Goal: Check status

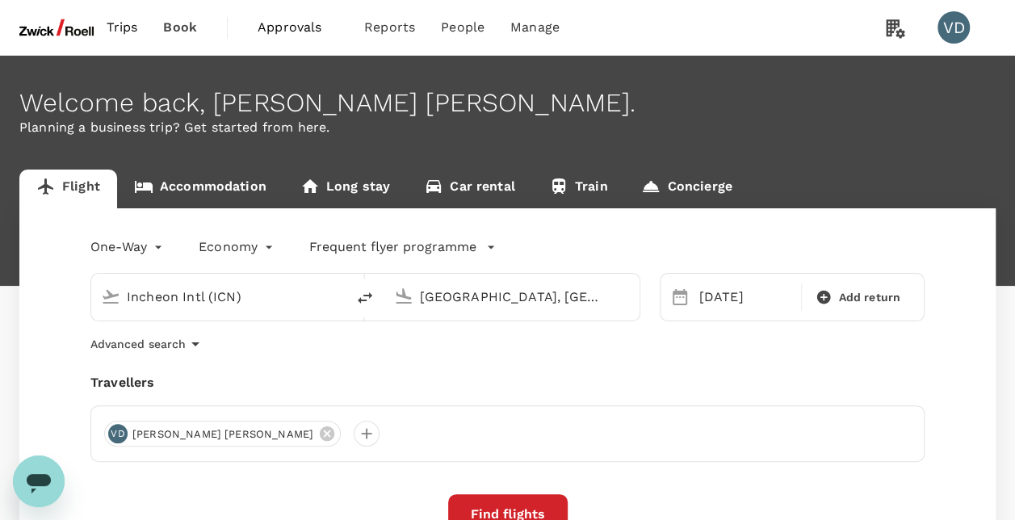
type input "Incheon Intl (ICN)"
type input "[GEOGRAPHIC_DATA], [GEOGRAPHIC_DATA] (any)"
click at [121, 27] on span "Trips" at bounding box center [123, 27] width 32 height 19
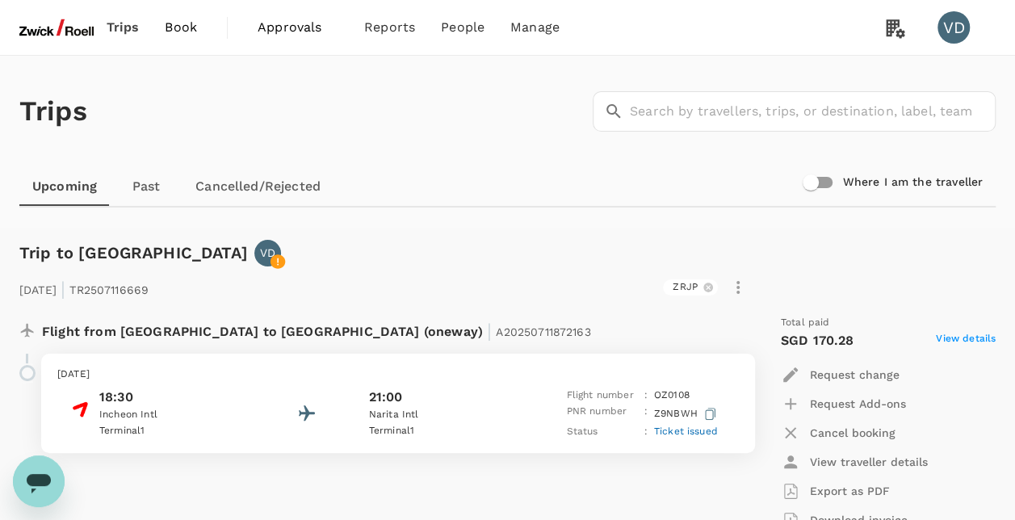
click at [830, 181] on input "Where I am the traveller" at bounding box center [811, 182] width 92 height 31
checkbox input "true"
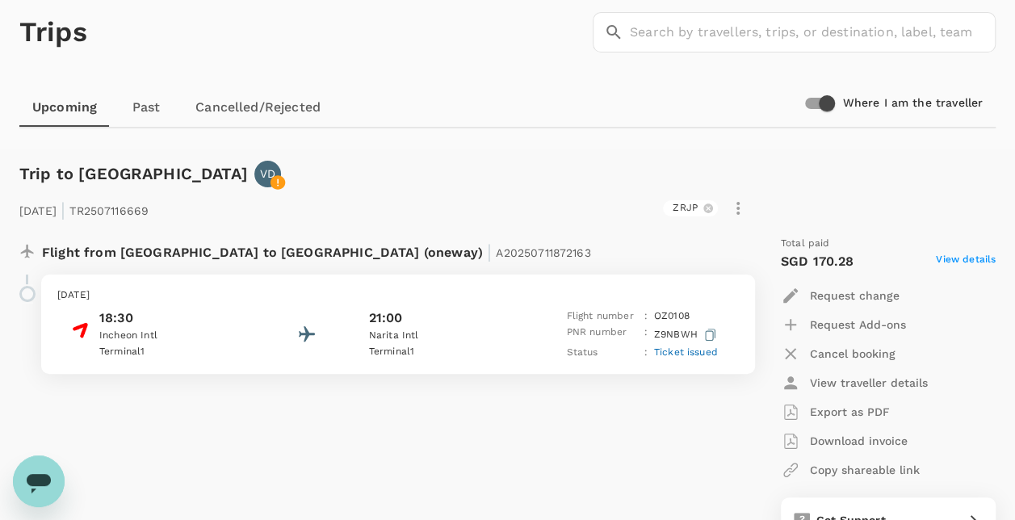
scroll to position [62, 0]
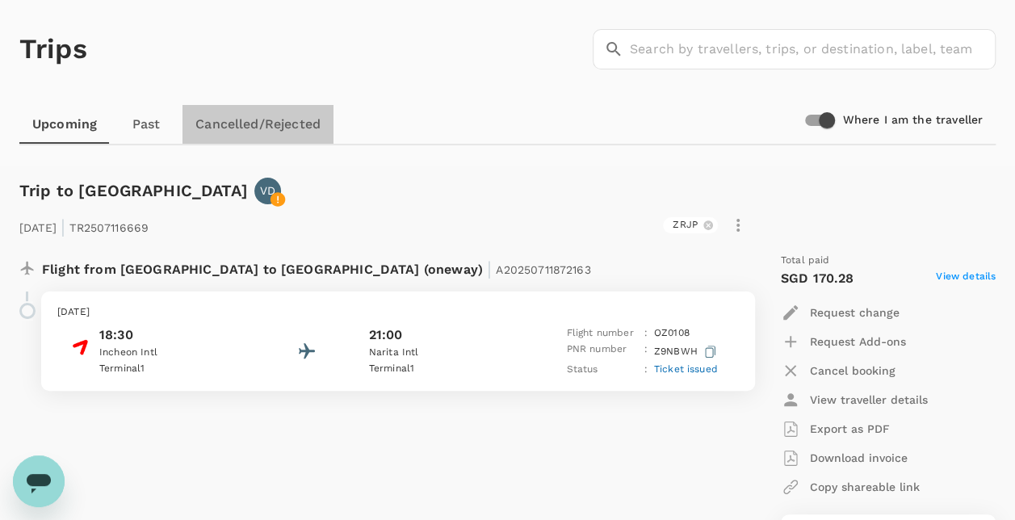
click at [233, 129] on link "Cancelled/Rejected" at bounding box center [258, 124] width 151 height 39
